Goal: Browse casually: Explore the website without a specific task or goal

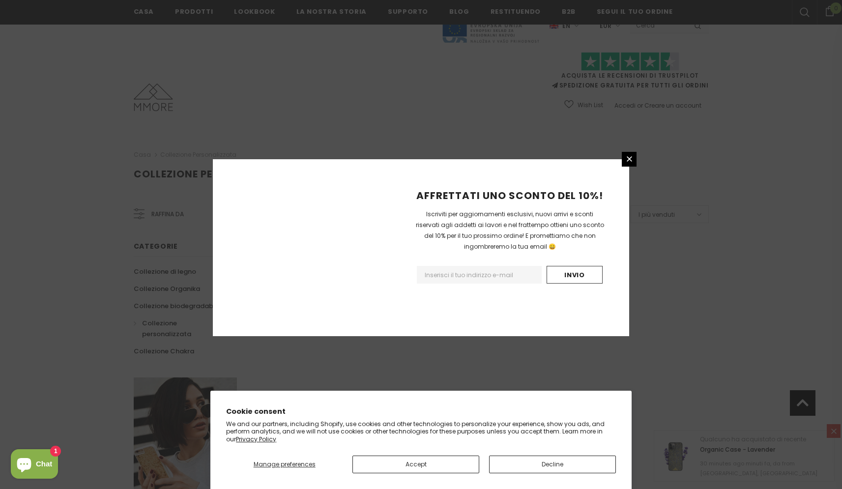
scroll to position [519, 0]
